Goal: Find specific page/section

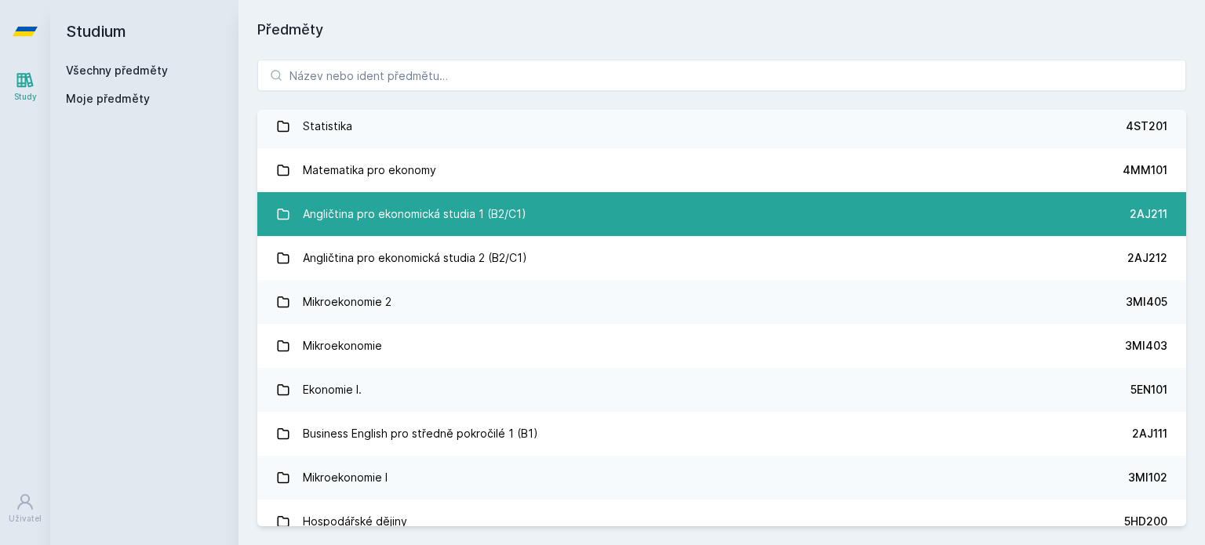
scroll to position [53, 0]
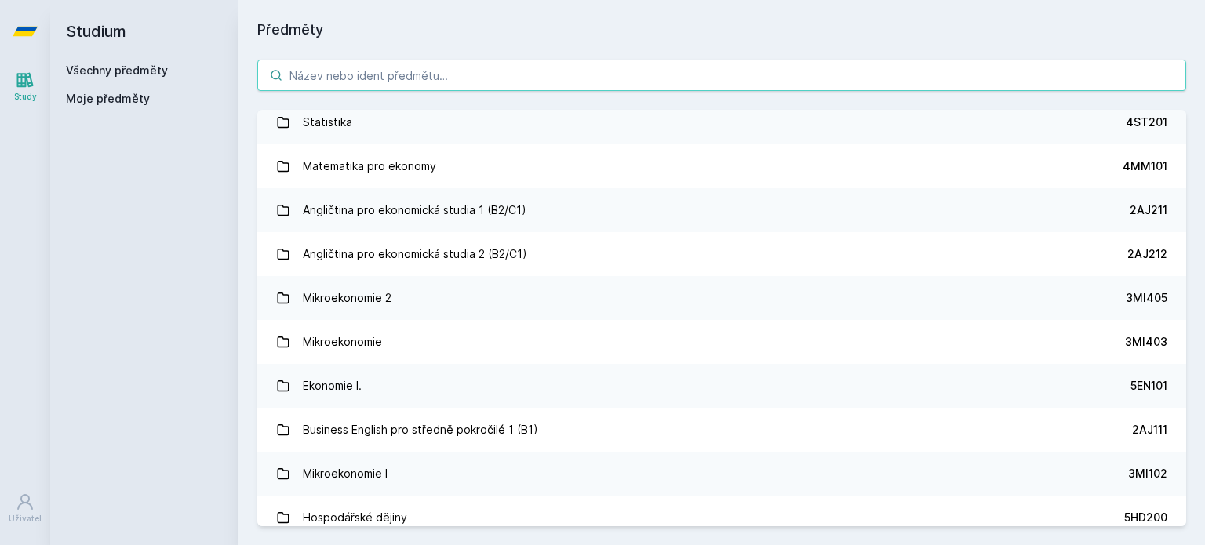
click at [480, 77] on input "search" at bounding box center [721, 75] width 929 height 31
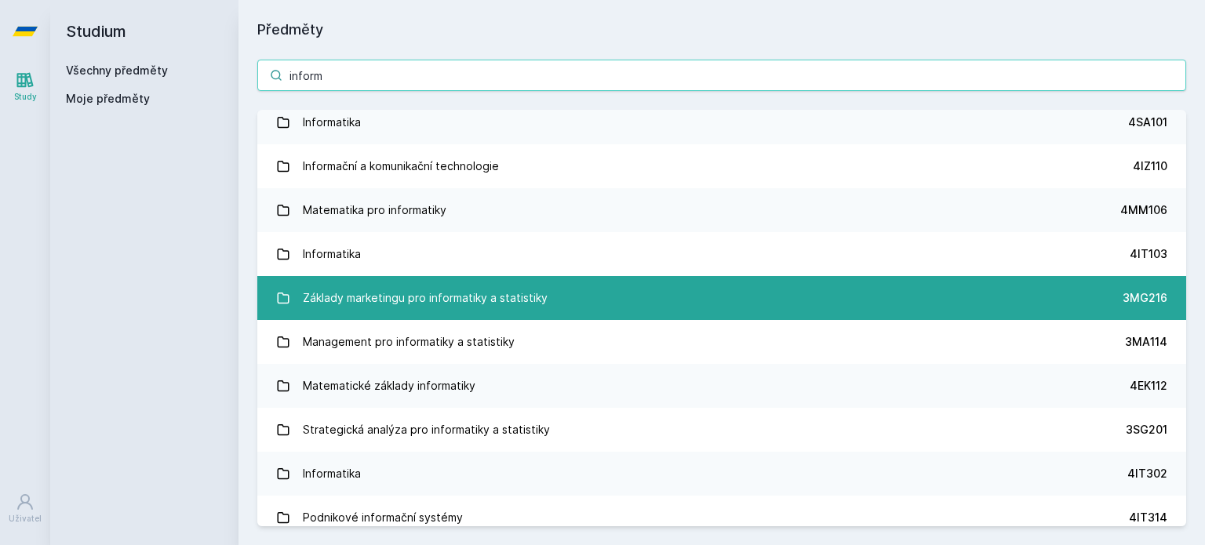
scroll to position [0, 0]
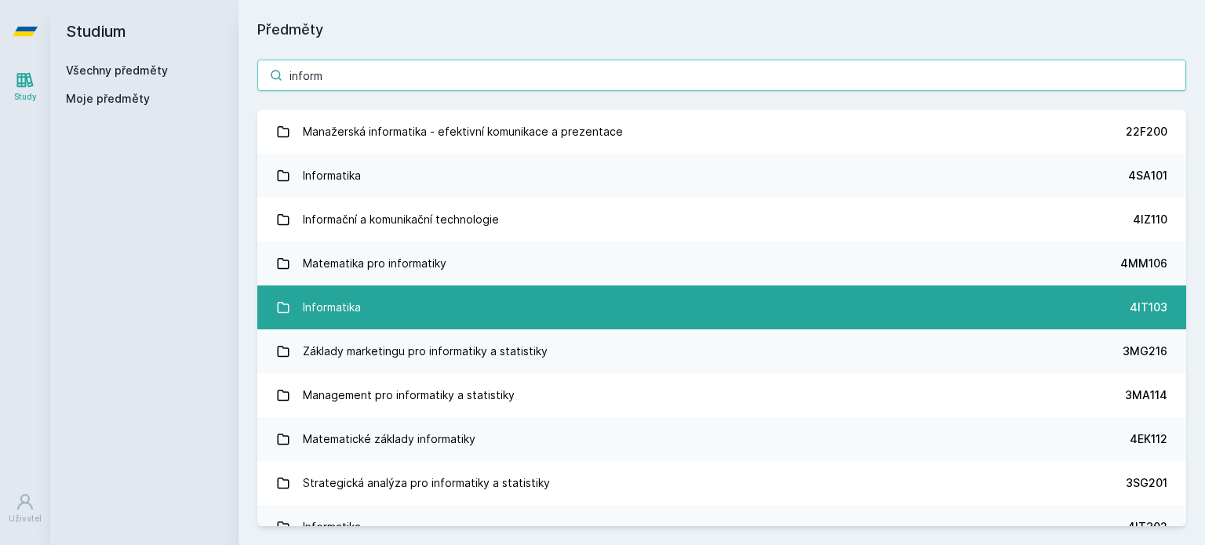
type input "inform"
click at [511, 318] on link "Informatika 4IT103" at bounding box center [721, 307] width 929 height 44
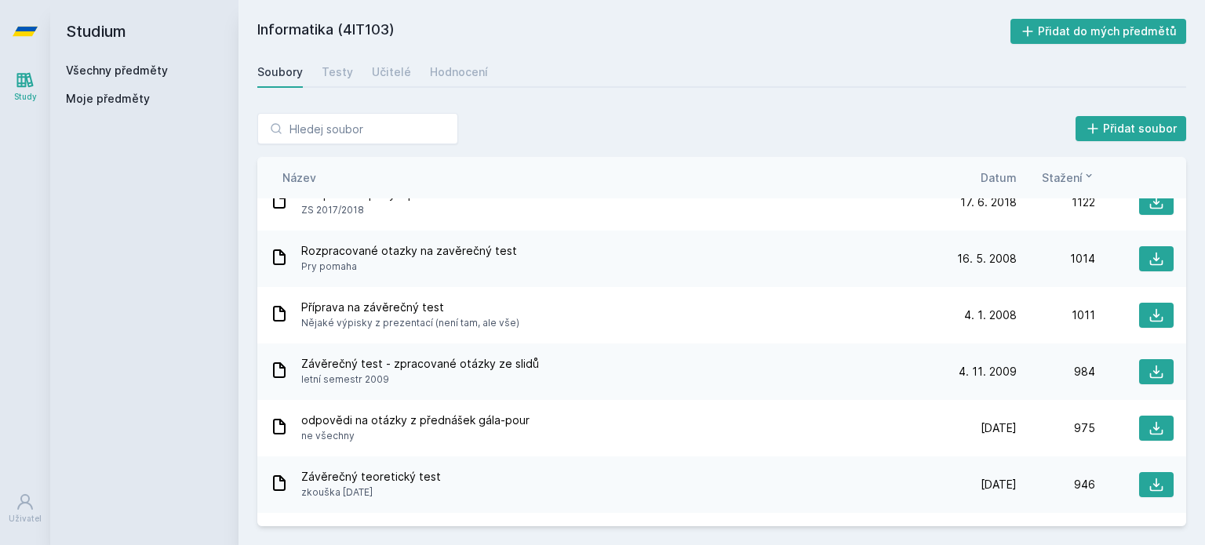
scroll to position [561, 0]
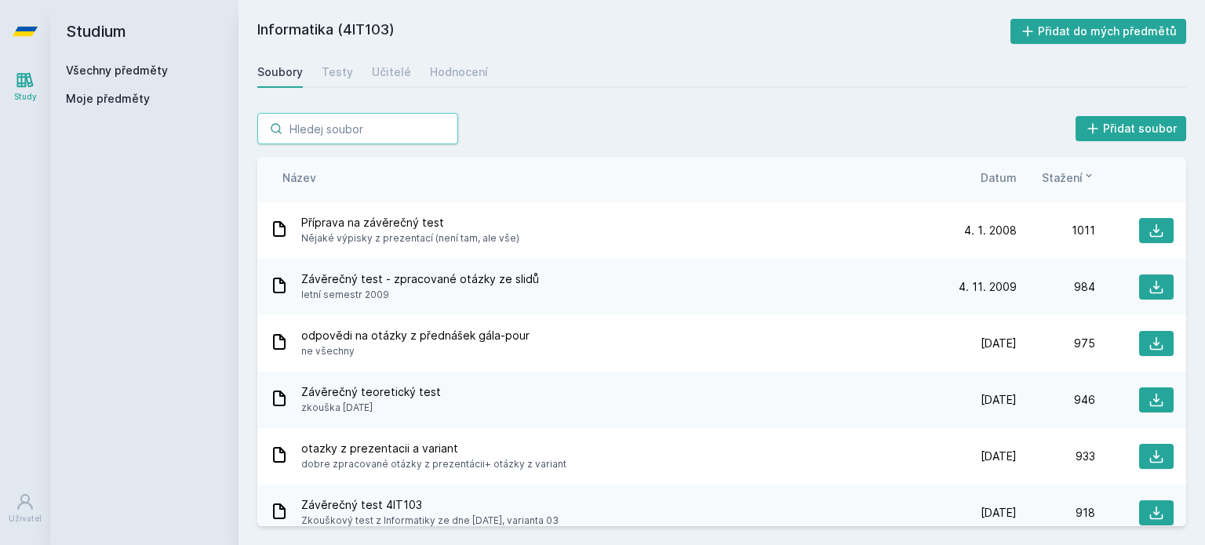
click at [417, 140] on input "search" at bounding box center [357, 128] width 201 height 31
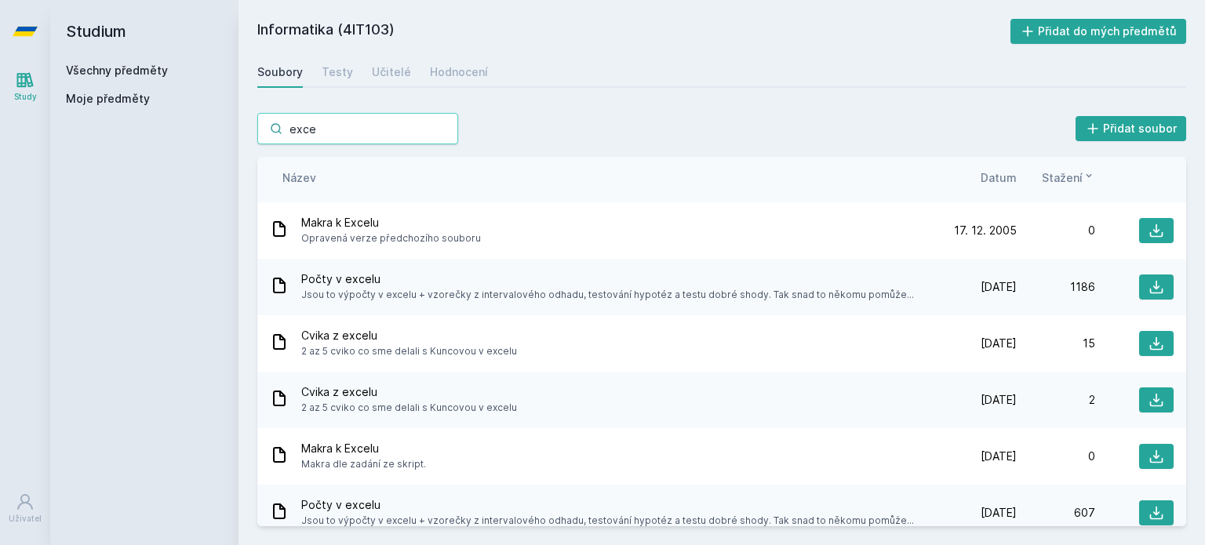
scroll to position [674, 0]
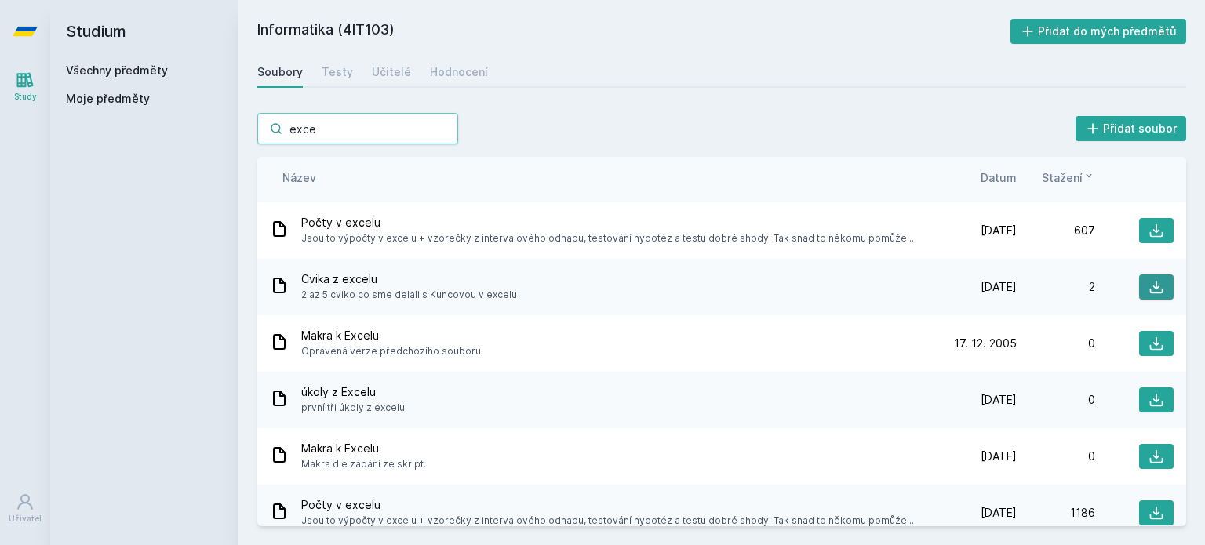
type input "exce"
click at [1150, 285] on icon at bounding box center [1156, 287] width 13 height 13
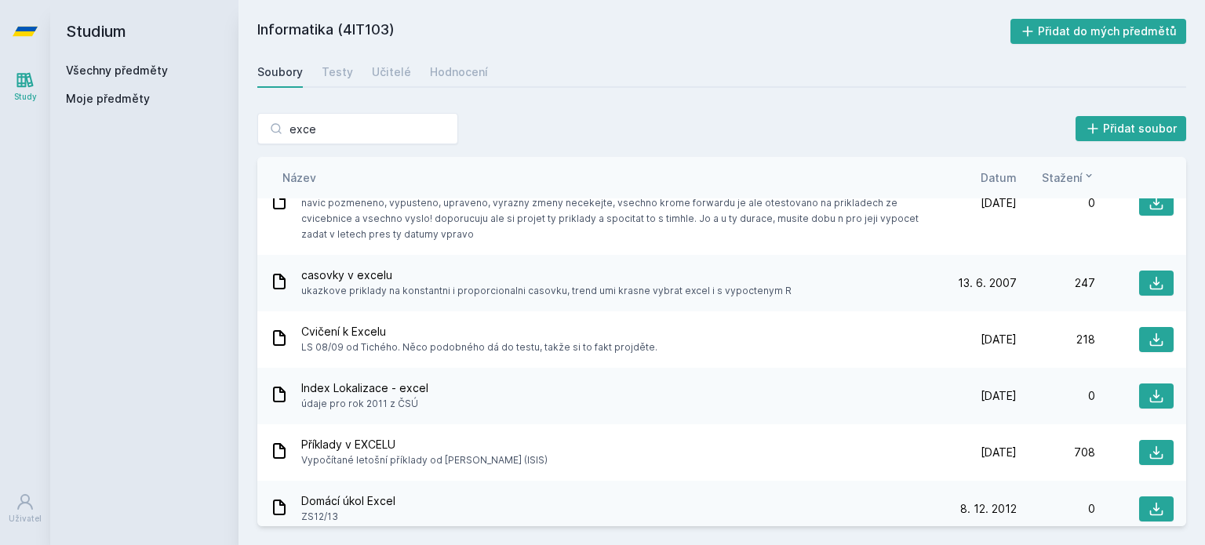
scroll to position [1404, 0]
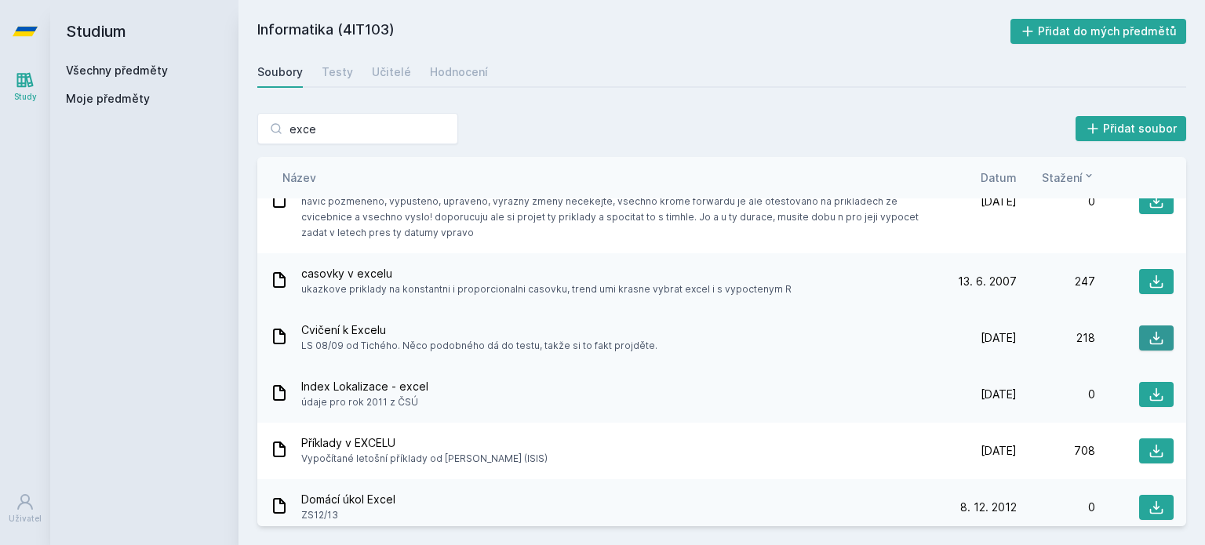
click at [1151, 341] on icon at bounding box center [1156, 338] width 16 height 16
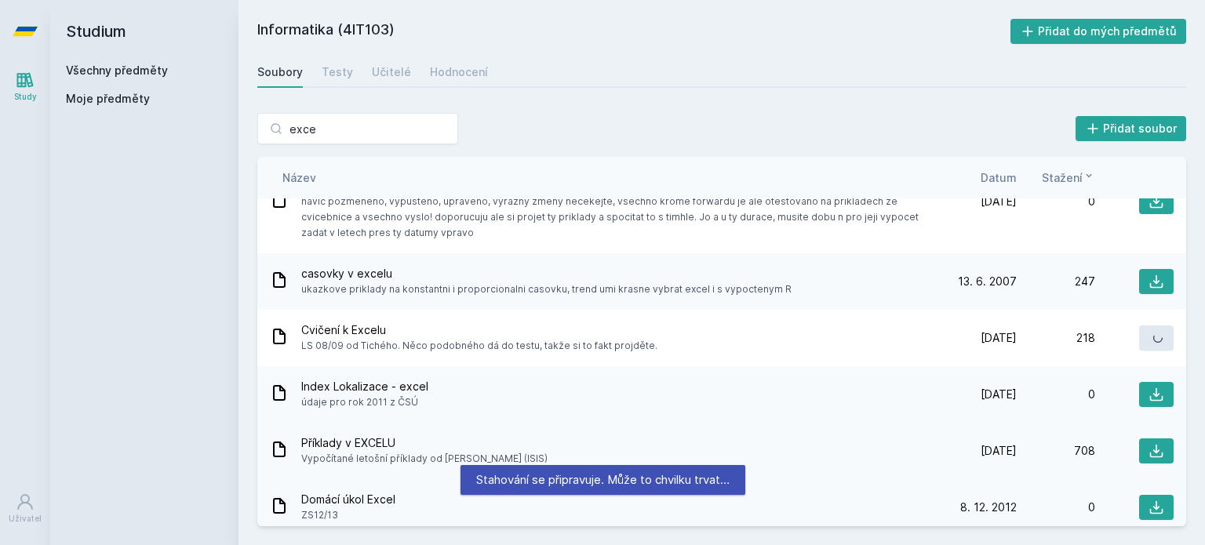
scroll to position [1412, 0]
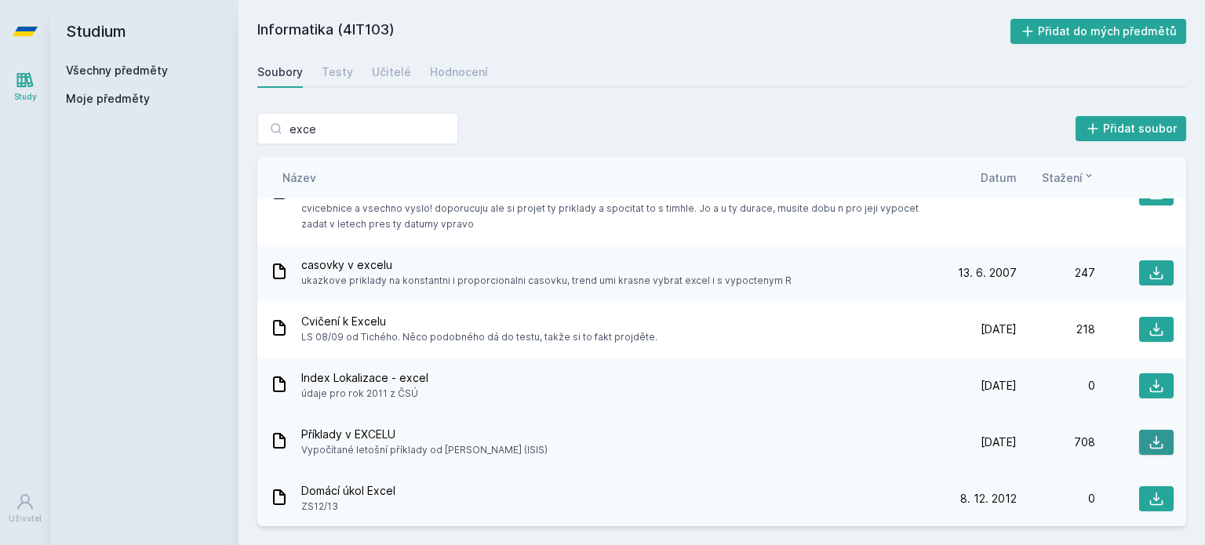
click at [1139, 443] on button at bounding box center [1156, 442] width 35 height 25
